Goal: Task Accomplishment & Management: Complete application form

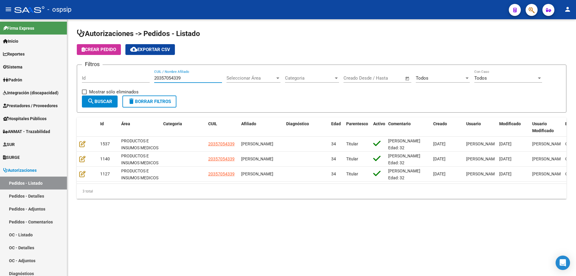
drag, startPoint x: 201, startPoint y: 78, endPoint x: 116, endPoint y: 89, distance: 86.3
click at [118, 89] on div "Filtros Id 20357054339 CUIL / Nombre Afiliado Seleccionar Área Seleccionar Área…" at bounding box center [322, 83] width 480 height 26
paste input "20138629520"
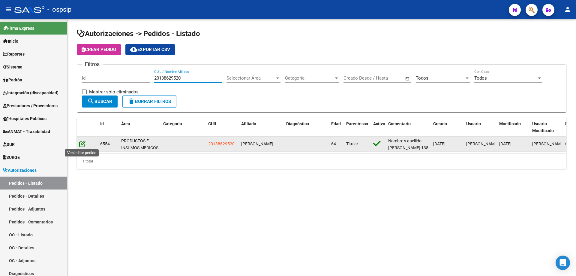
type input "20138629520"
click at [80, 144] on icon at bounding box center [82, 143] width 6 height 7
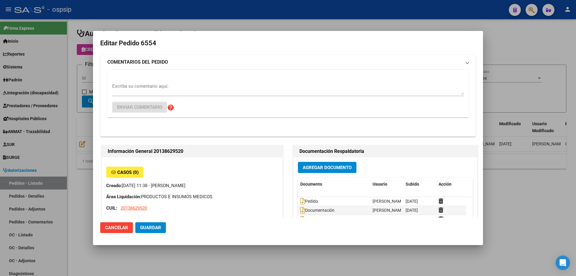
type input "[GEOGRAPHIC_DATA], NUEVE [PERSON_NAME], [STREET_ADDRESS][PERSON_NAME]"
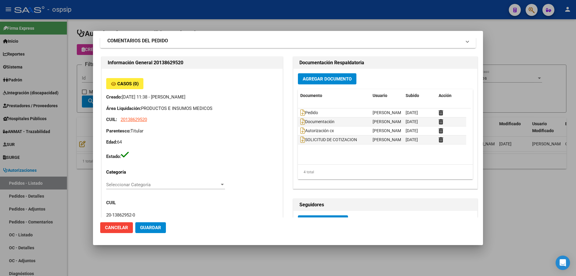
scroll to position [30, 0]
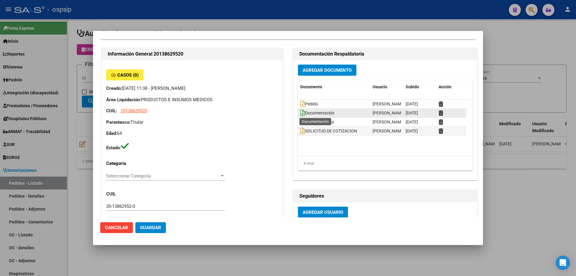
click at [300, 113] on icon at bounding box center [302, 113] width 5 height 7
click at [521, 213] on div at bounding box center [288, 138] width 576 height 276
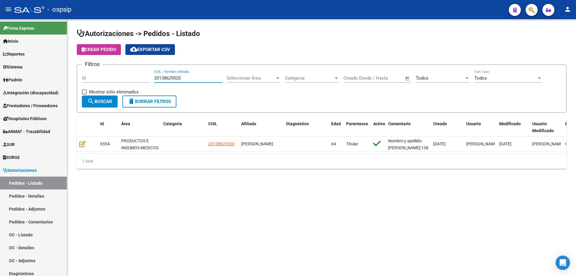
drag, startPoint x: 194, startPoint y: 77, endPoint x: 104, endPoint y: 72, distance: 89.9
click at [112, 74] on div "Filtros Id 20138629520 CUIL / Nombre Afiliado Seleccionar Área Seleccionar Área…" at bounding box center [322, 83] width 480 height 26
paste input "7343425924"
type input "27343425924"
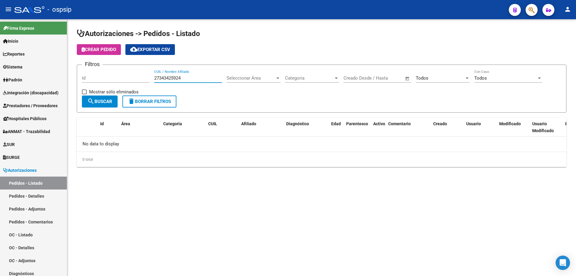
drag, startPoint x: 198, startPoint y: 79, endPoint x: 131, endPoint y: 75, distance: 67.4
click at [131, 75] on div "Filtros Id 27343425924 CUIL / Nombre Afiliado Seleccionar Área Seleccionar Área…" at bounding box center [322, 83] width 480 height 26
paste input "27343425924"
type input "27343425924"
click at [105, 104] on span "search Buscar" at bounding box center [99, 101] width 25 height 5
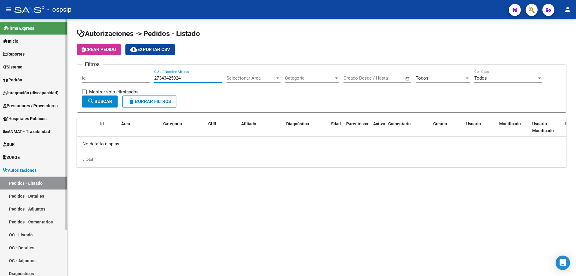
drag, startPoint x: 182, startPoint y: 79, endPoint x: 61, endPoint y: 80, distance: 121.6
click at [75, 75] on div "Autorizaciones -> Pedidos - Listado Crear Pedido cloud_download Exportar CSV Fi…" at bounding box center [321, 102] width 509 height 167
click at [23, 183] on link "Pedidos - Listado" at bounding box center [33, 183] width 67 height 13
drag, startPoint x: 193, startPoint y: 79, endPoint x: 124, endPoint y: 74, distance: 69.6
click at [125, 74] on div "Filtros Id 27343425924 CUIL / Nombre Afiliado Seleccionar Área Seleccionar Área…" at bounding box center [322, 83] width 480 height 26
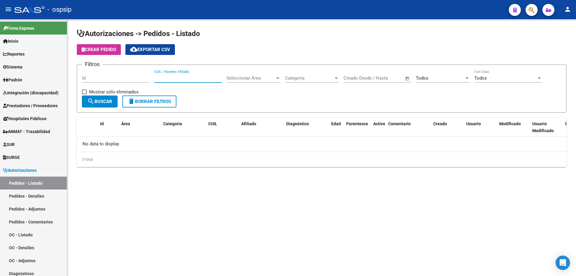
paste input "20272720585"
type input "20272720585"
click at [109, 105] on button "search Buscar" at bounding box center [100, 101] width 36 height 12
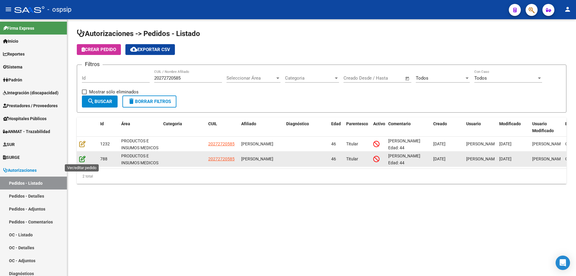
click at [83, 158] on icon at bounding box center [82, 159] width 6 height 7
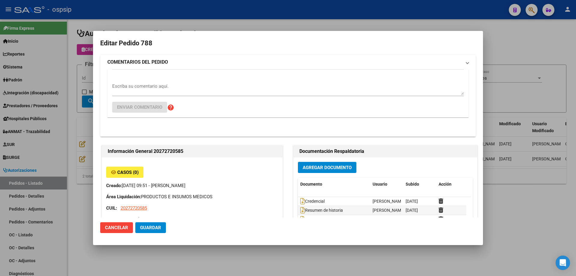
type input "[GEOGRAPHIC_DATA], [PERSON_NAME], DIAG GDEROS DE SAN M 1407, Departamento: CAS"
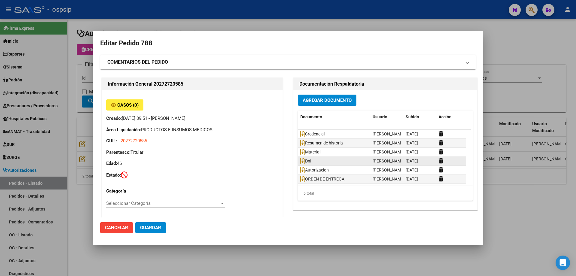
scroll to position [0, 0]
drag, startPoint x: 549, startPoint y: 217, endPoint x: 472, endPoint y: 115, distance: 128.4
click at [547, 217] on div at bounding box center [288, 138] width 576 height 276
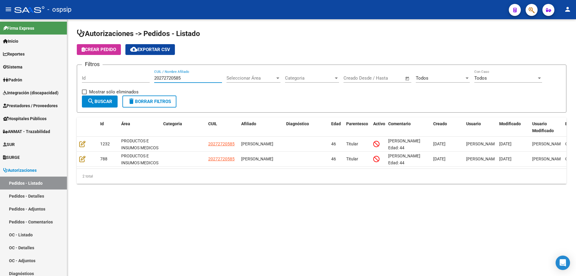
drag, startPoint x: 190, startPoint y: 80, endPoint x: 111, endPoint y: 82, distance: 78.4
click at [115, 82] on div "Filtros Id 20272720585 CUIL / Nombre Afiliado Seleccionar Área Seleccionar Área…" at bounding box center [322, 83] width 480 height 26
paste input "14112604100"
type input "2014112604100"
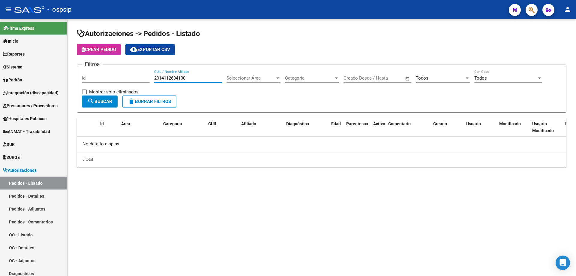
drag, startPoint x: 183, startPoint y: 79, endPoint x: 133, endPoint y: 79, distance: 49.8
click at [134, 79] on div "Filtros Id 2014112604100 CUIL / Nombre Afiliado Seleccionar Área Seleccionar Ár…" at bounding box center [322, 83] width 480 height 26
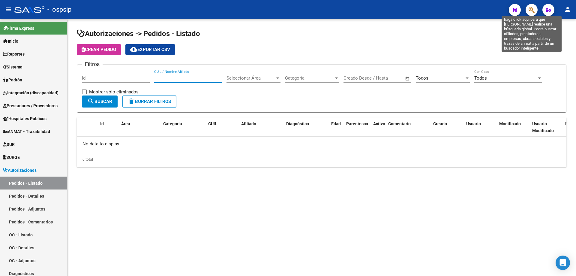
click at [530, 11] on icon "button" at bounding box center [532, 10] width 6 height 7
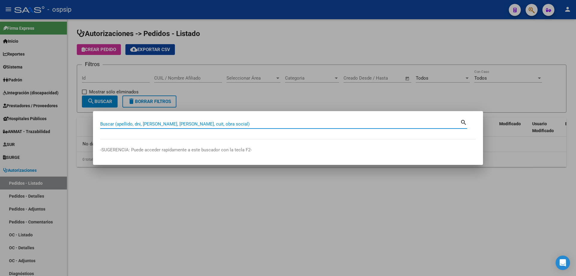
click at [148, 119] on div "Buscar (apellido, dni, [PERSON_NAME], [PERSON_NAME], cuit, obra social)" at bounding box center [280, 123] width 360 height 9
paste input "2014112604100"
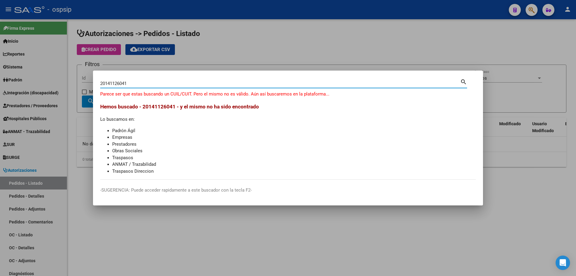
type input "20141126041"
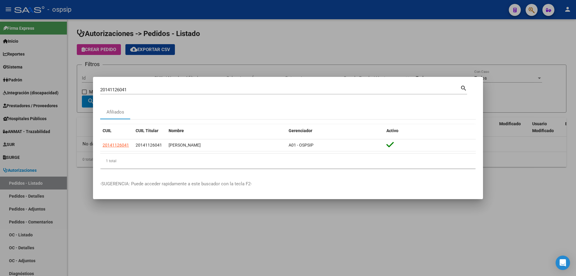
drag, startPoint x: 129, startPoint y: 144, endPoint x: 94, endPoint y: 145, distance: 35.1
click at [94, 145] on mat-dialog-content "20141126041 Buscar (apellido, dni, cuil, nro traspaso, cuit, obra social) searc…" at bounding box center [288, 128] width 390 height 89
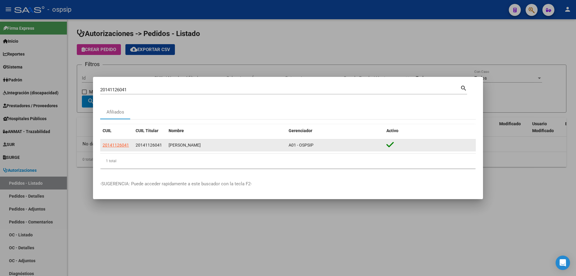
copy datatable-body-row "20141126041"
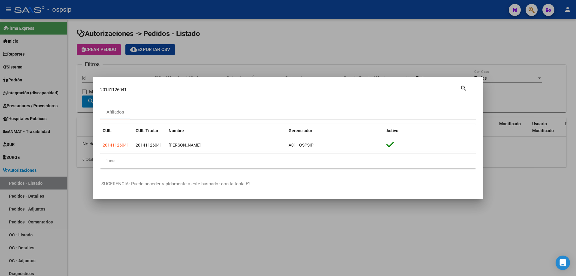
click at [397, 247] on div at bounding box center [288, 138] width 576 height 276
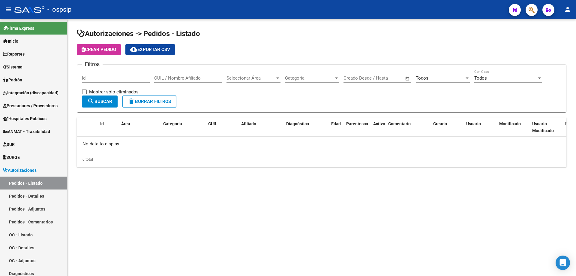
drag, startPoint x: 185, startPoint y: 81, endPoint x: 168, endPoint y: 75, distance: 18.0
click at [168, 75] on div "CUIL / Nombre Afiliado" at bounding box center [188, 76] width 68 height 13
drag, startPoint x: 168, startPoint y: 75, endPoint x: 160, endPoint y: 77, distance: 8.9
click at [160, 77] on input "CUIL / Nombre Afiliado" at bounding box center [188, 77] width 68 height 5
paste input "20141126041"
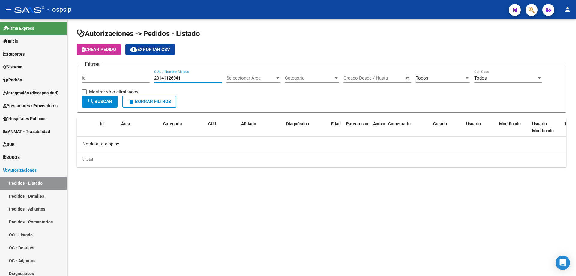
type input "20141126041"
drag, startPoint x: 109, startPoint y: 101, endPoint x: 109, endPoint y: 98, distance: 3.0
click at [108, 100] on span "search Buscar" at bounding box center [99, 101] width 25 height 5
drag, startPoint x: 184, startPoint y: 78, endPoint x: 152, endPoint y: 75, distance: 31.9
click at [152, 75] on div "Filtros Id 20141126041 CUIL / Nombre Afiliado Seleccionar Área Seleccionar Área…" at bounding box center [322, 83] width 480 height 26
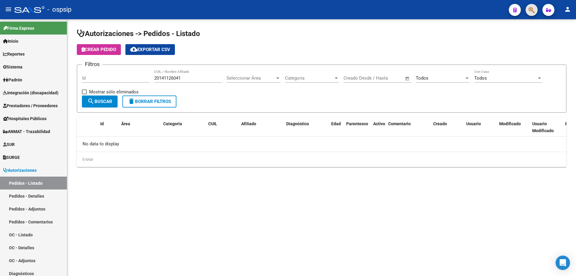
click at [528, 13] on button "button" at bounding box center [532, 10] width 12 height 12
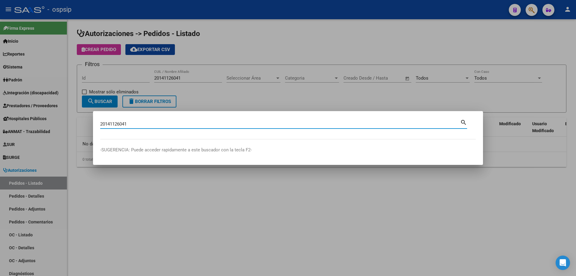
type input "20141126041"
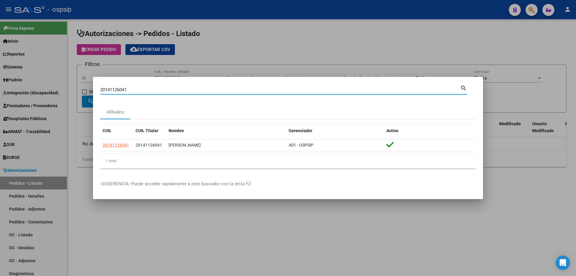
click at [311, 44] on div at bounding box center [288, 138] width 576 height 276
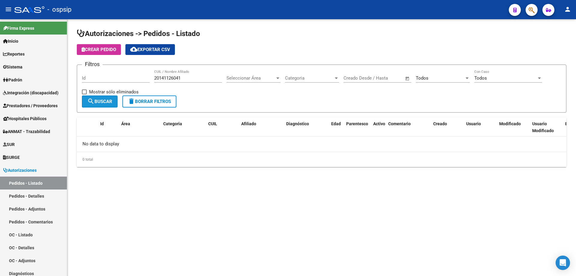
click at [106, 104] on span "search Buscar" at bounding box center [99, 101] width 25 height 5
click at [29, 172] on span "Autorizaciones" at bounding box center [20, 170] width 34 height 7
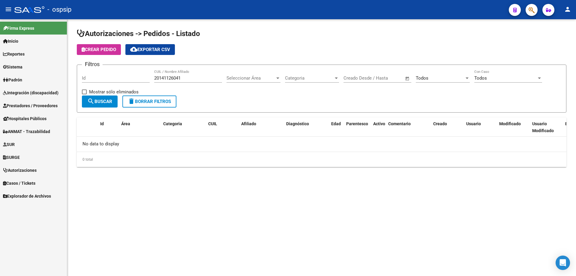
click at [27, 171] on span "Autorizaciones" at bounding box center [20, 170] width 34 height 7
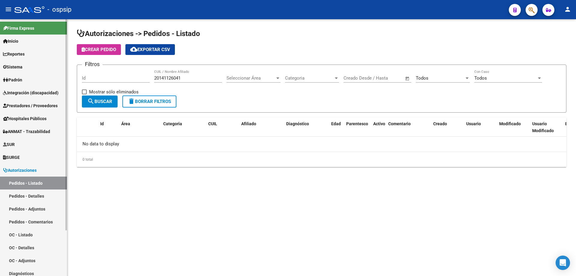
drag, startPoint x: 29, startPoint y: 183, endPoint x: 34, endPoint y: 182, distance: 5.4
click at [29, 183] on link "Pedidos - Listado" at bounding box center [33, 183] width 67 height 13
drag, startPoint x: 197, startPoint y: 78, endPoint x: 125, endPoint y: 83, distance: 72.2
click at [125, 83] on div "Filtros Id 20141126041 CUIL / Nombre Afiliado Seleccionar Área Seleccionar Área…" at bounding box center [322, 83] width 480 height 26
paste input "20388547309"
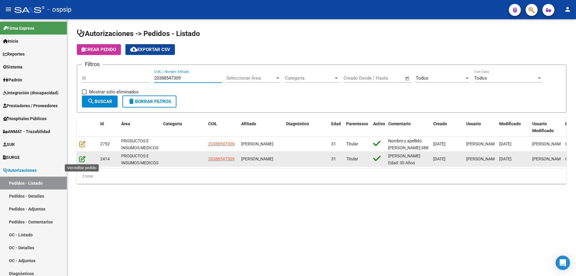
type input "20388547309"
click at [84, 157] on icon at bounding box center [82, 159] width 6 height 7
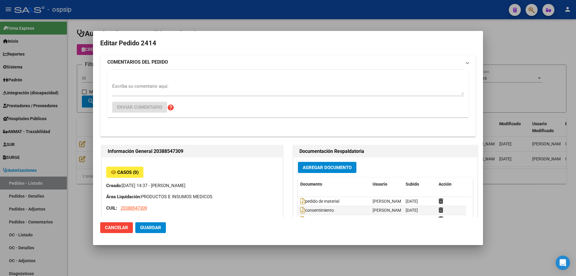
type input "[STREET_ADDRESS][PERSON_NAME]"
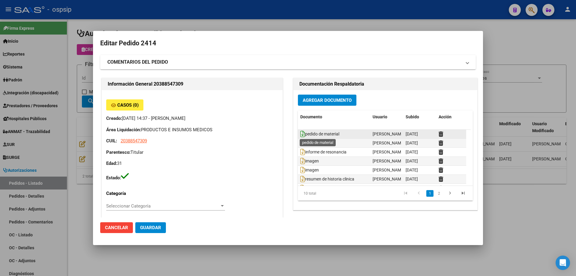
click at [302, 134] on icon at bounding box center [302, 134] width 5 height 7
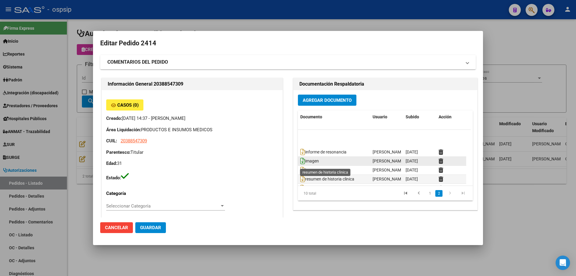
scroll to position [30, 0]
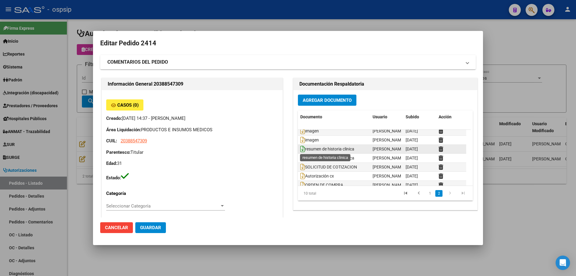
click at [301, 150] on icon at bounding box center [302, 149] width 5 height 7
click at [302, 159] on icon at bounding box center [302, 158] width 5 height 7
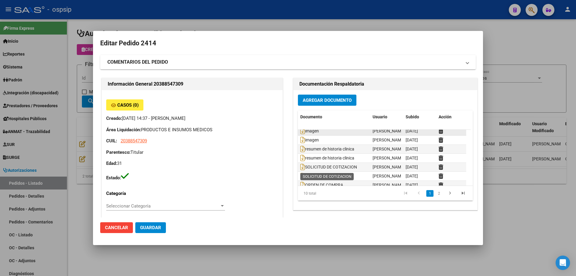
scroll to position [0, 0]
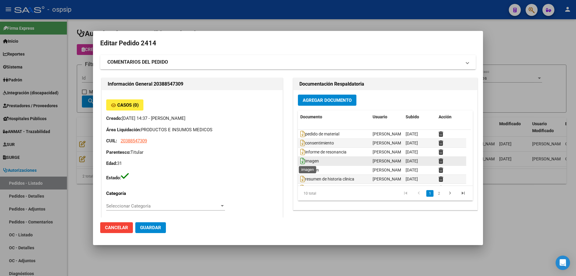
click at [300, 159] on icon at bounding box center [302, 161] width 5 height 7
click at [531, 75] on div at bounding box center [288, 138] width 576 height 276
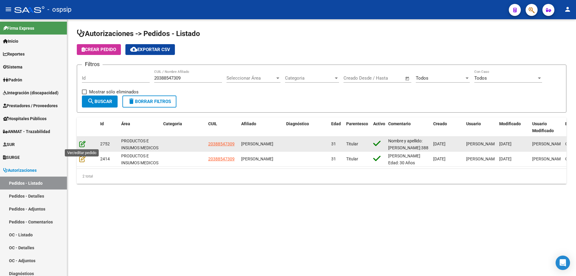
click at [80, 143] on icon at bounding box center [82, 143] width 6 height 7
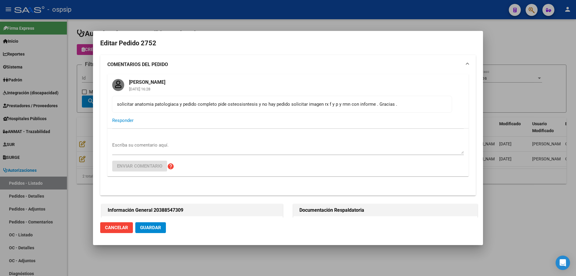
type input "[STREET_ADDRESS][PERSON_NAME]"
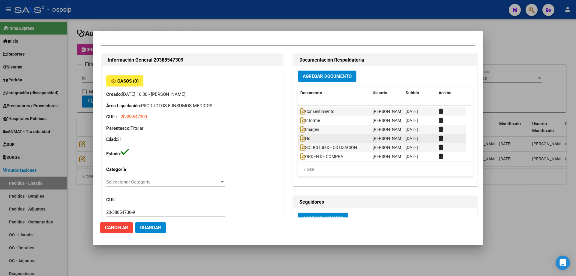
scroll to position [9, 0]
click at [300, 138] on icon at bounding box center [302, 136] width 5 height 7
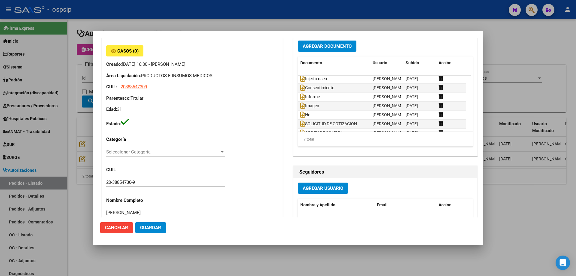
scroll to position [0, 0]
click at [302, 81] on icon at bounding box center [302, 80] width 5 height 7
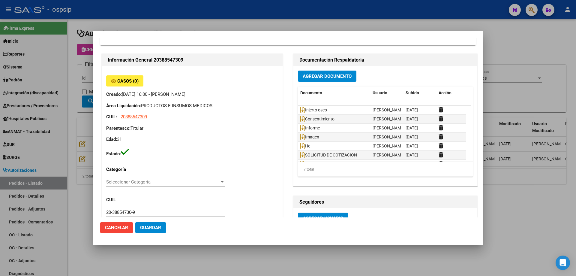
click at [550, 192] on div at bounding box center [288, 138] width 576 height 276
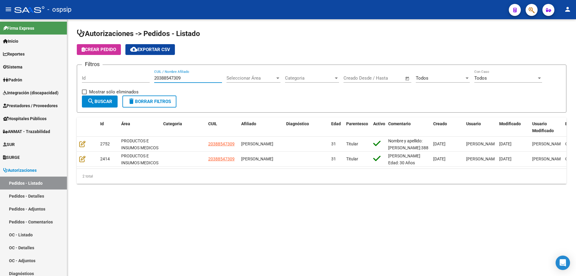
drag, startPoint x: 189, startPoint y: 78, endPoint x: 107, endPoint y: 97, distance: 84.4
click at [107, 86] on div "Filtros Id 20388547309 CUIL / Nombre Afiliado Seleccionar Área Seleccionar Área…" at bounding box center [322, 83] width 480 height 26
paste input "23149232109"
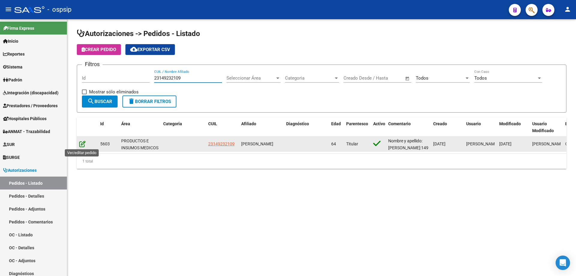
type input "23149232109"
click at [80, 143] on icon at bounding box center [82, 143] width 6 height 7
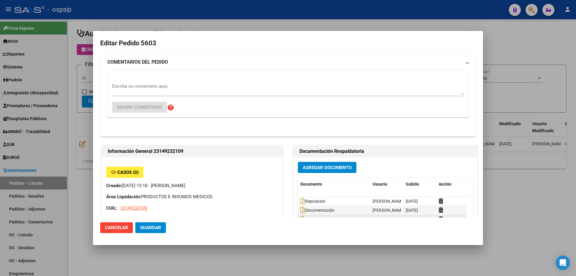
type input "[GEOGRAPHIC_DATA], ENSENADA, [PERSON_NAME] 855"
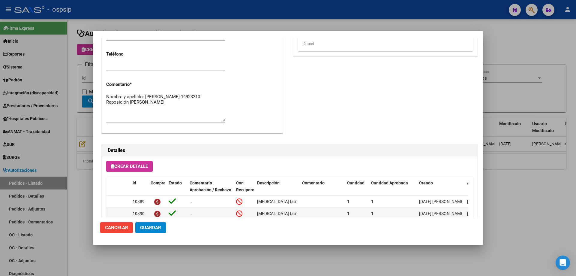
scroll to position [127, 0]
